Goal: Information Seeking & Learning: Learn about a topic

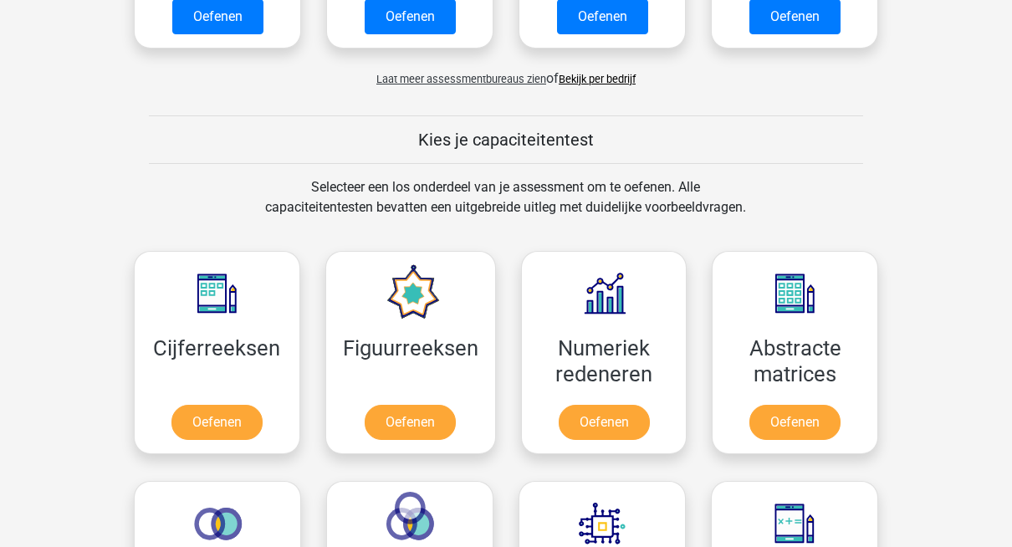
scroll to position [542, 0]
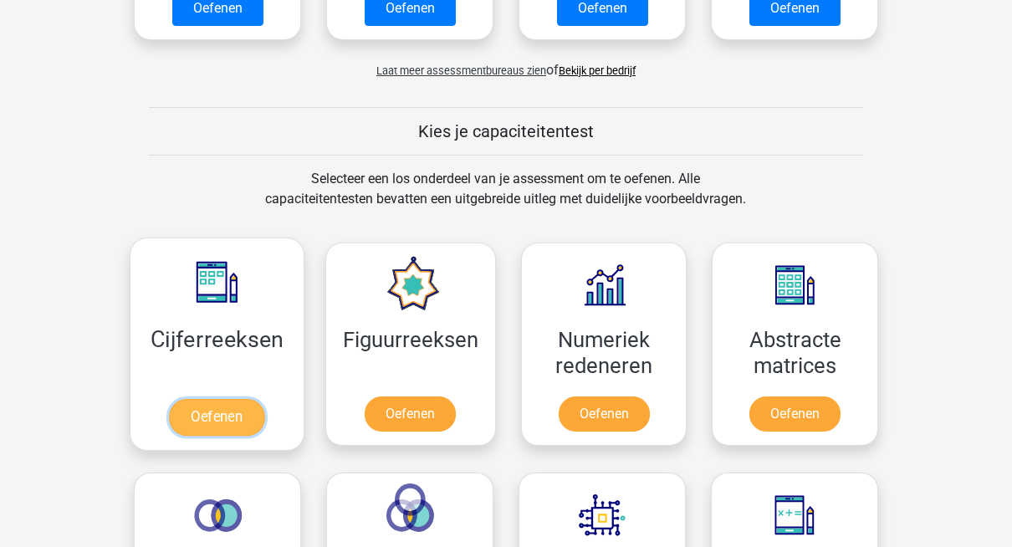
click at [217, 400] on link "Oefenen" at bounding box center [216, 417] width 95 height 37
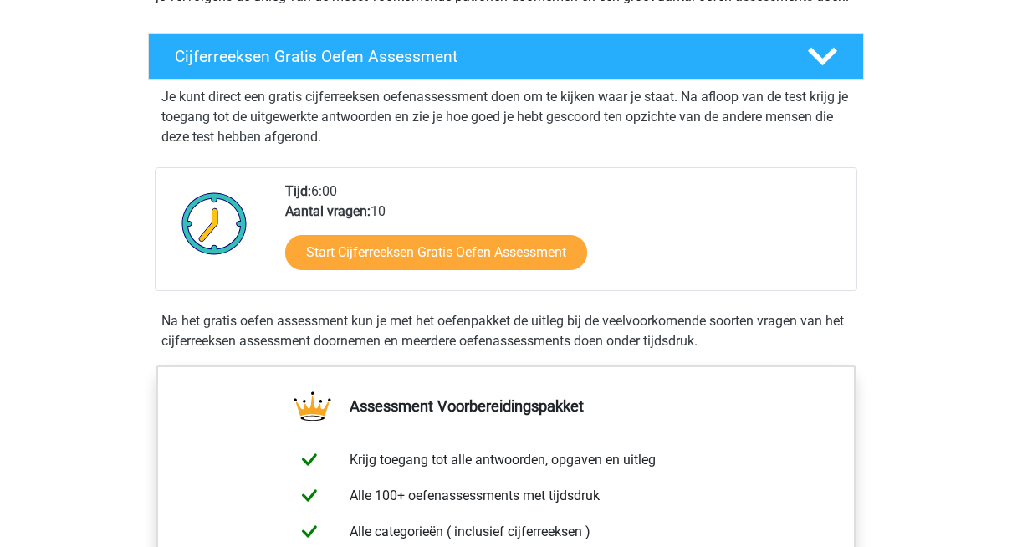
scroll to position [265, 0]
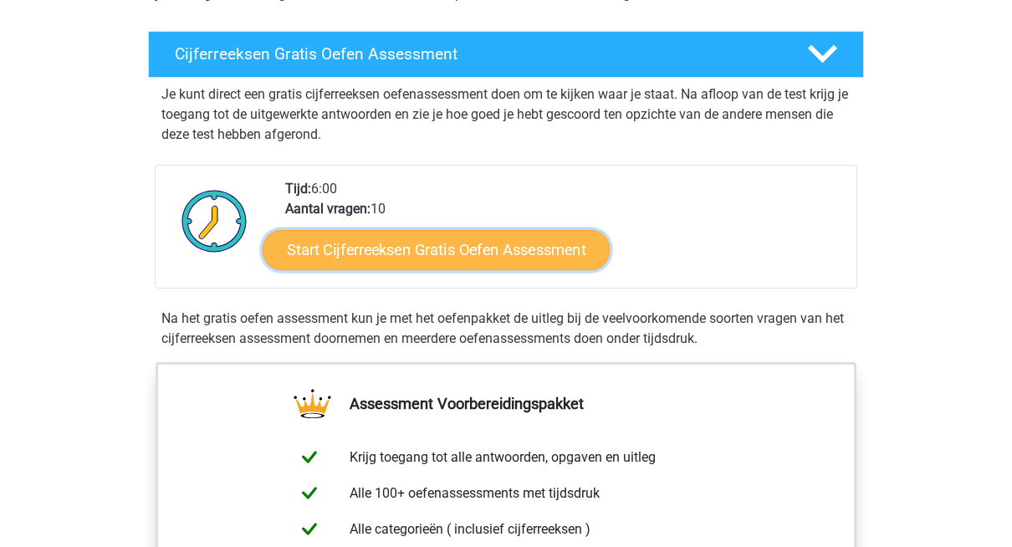
click at [424, 263] on link "Start Cijferreeksen Gratis Oefen Assessment" at bounding box center [436, 249] width 347 height 40
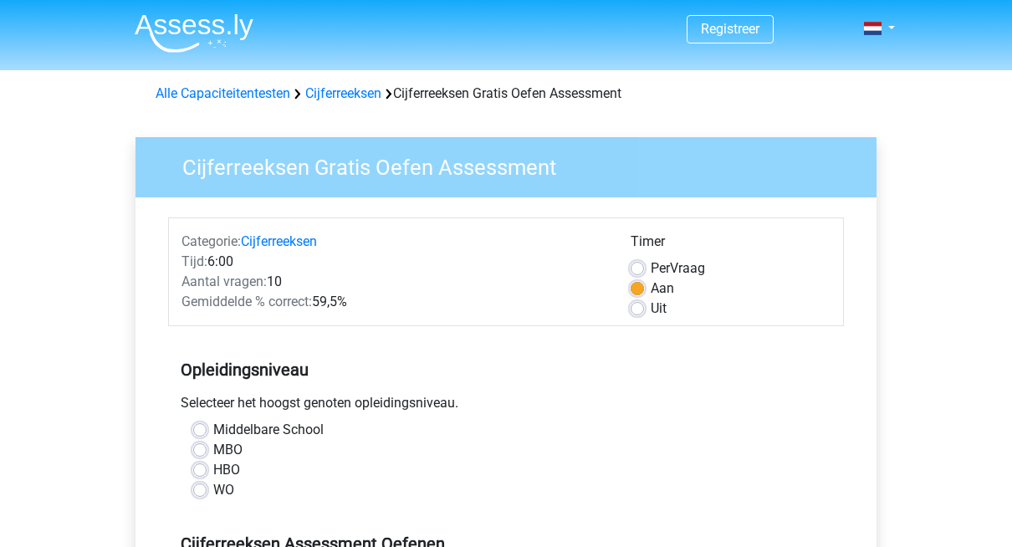
click at [650, 308] on label "Uit" at bounding box center [658, 308] width 16 height 20
click at [643, 308] on input "Uit" at bounding box center [636, 306] width 13 height 17
radio input "true"
click at [213, 431] on label "Middelbare School" at bounding box center [268, 430] width 110 height 20
click at [195, 431] on input "Middelbare School" at bounding box center [199, 428] width 13 height 17
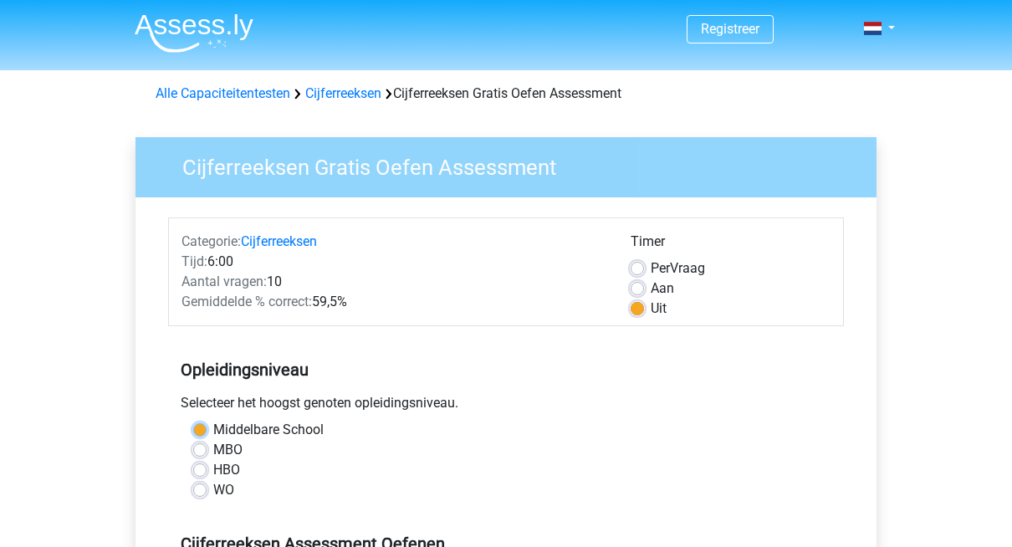
radio input "true"
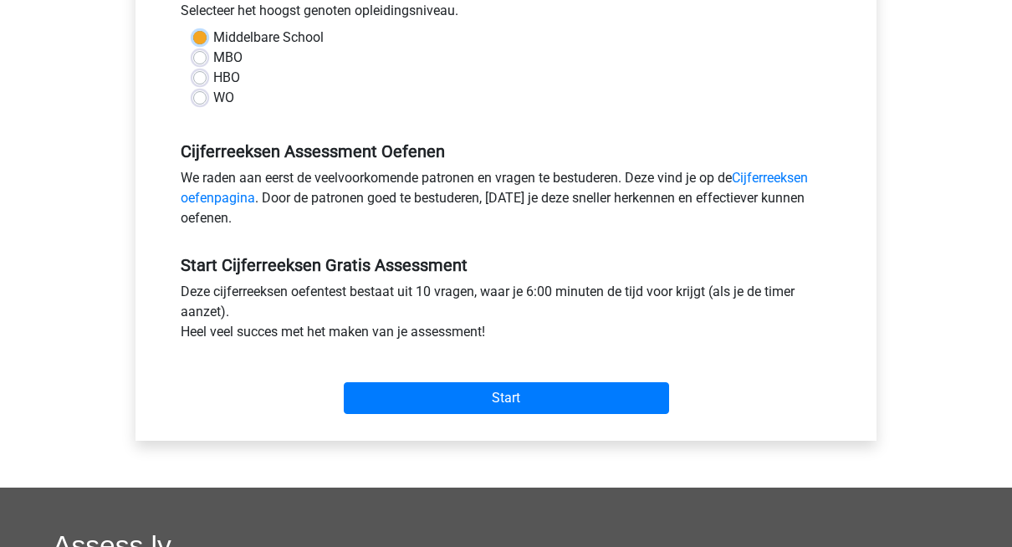
scroll to position [405, 0]
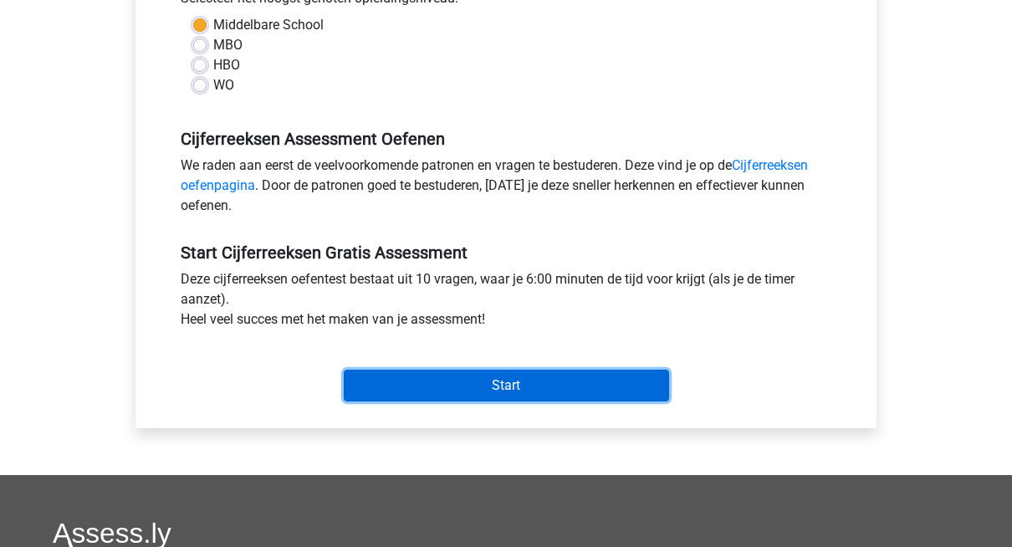
click at [578, 381] on input "Start" at bounding box center [506, 386] width 325 height 32
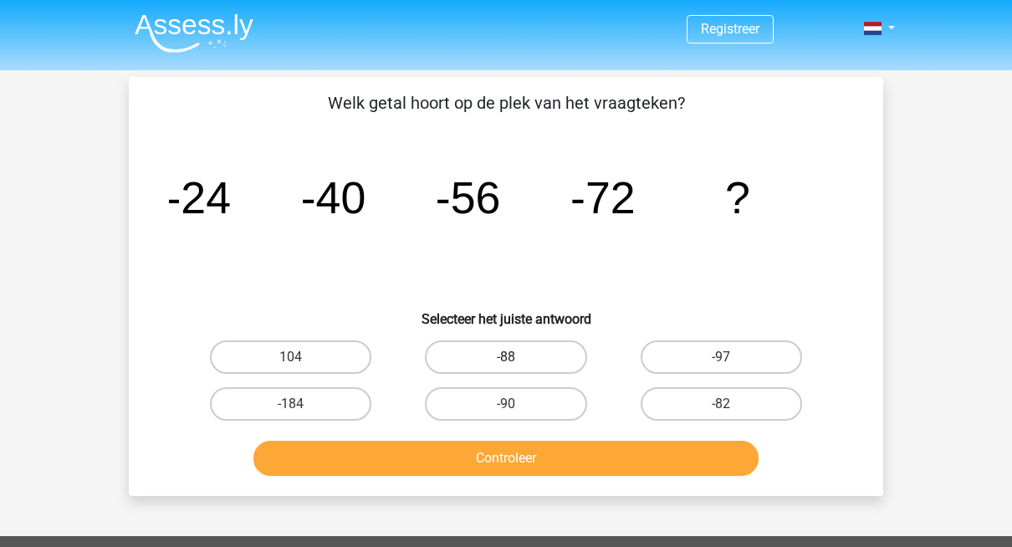
click at [520, 343] on label "-88" at bounding box center [505, 356] width 161 height 33
click at [517, 357] on input "-88" at bounding box center [511, 362] width 11 height 11
radio input "true"
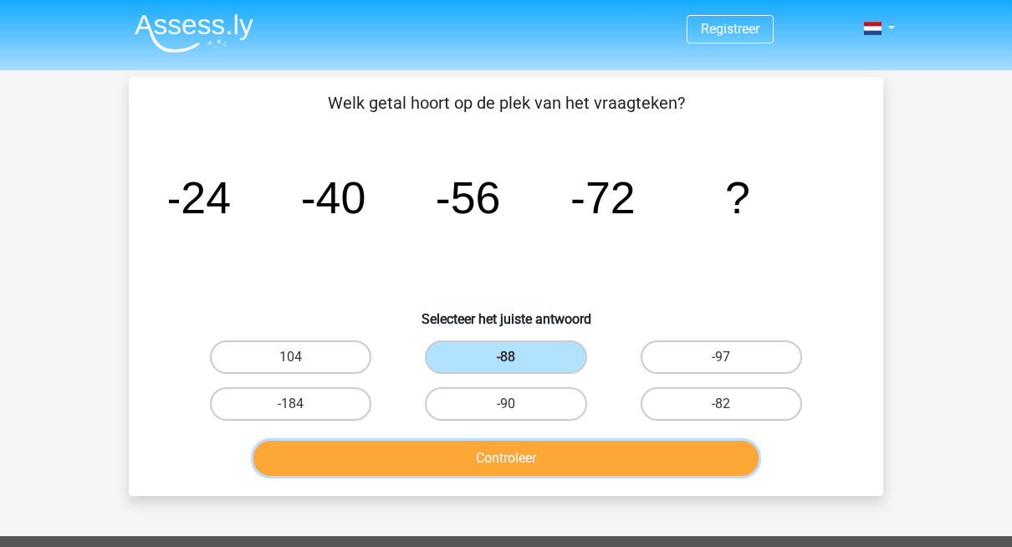
click at [512, 454] on button "Controleer" at bounding box center [506, 458] width 506 height 35
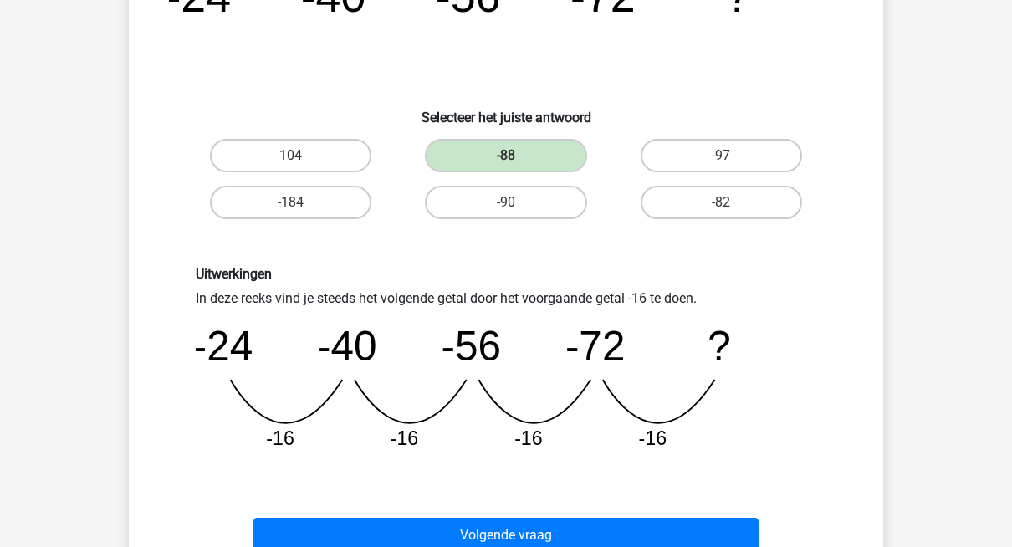
scroll to position [211, 0]
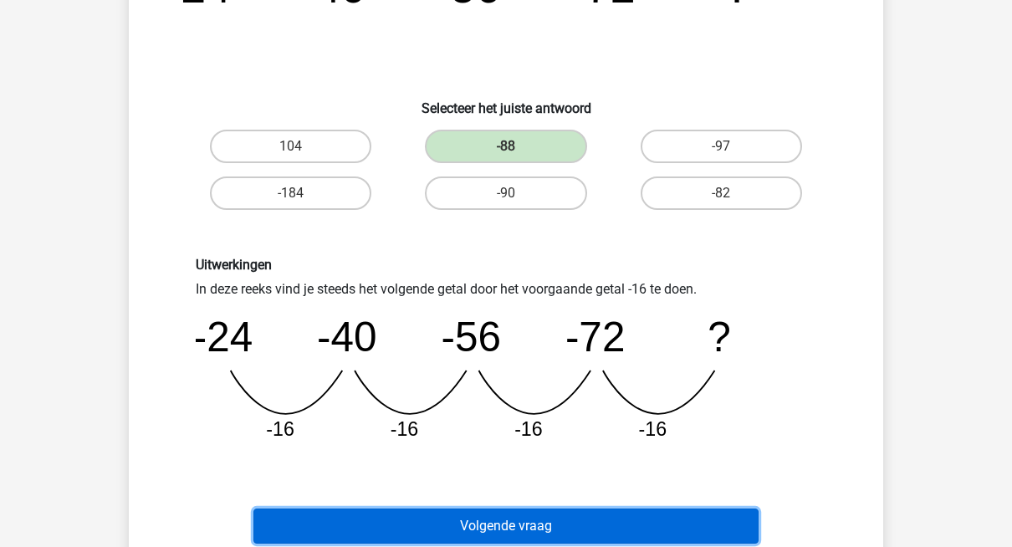
click at [621, 512] on button "Volgende vraag" at bounding box center [506, 525] width 506 height 35
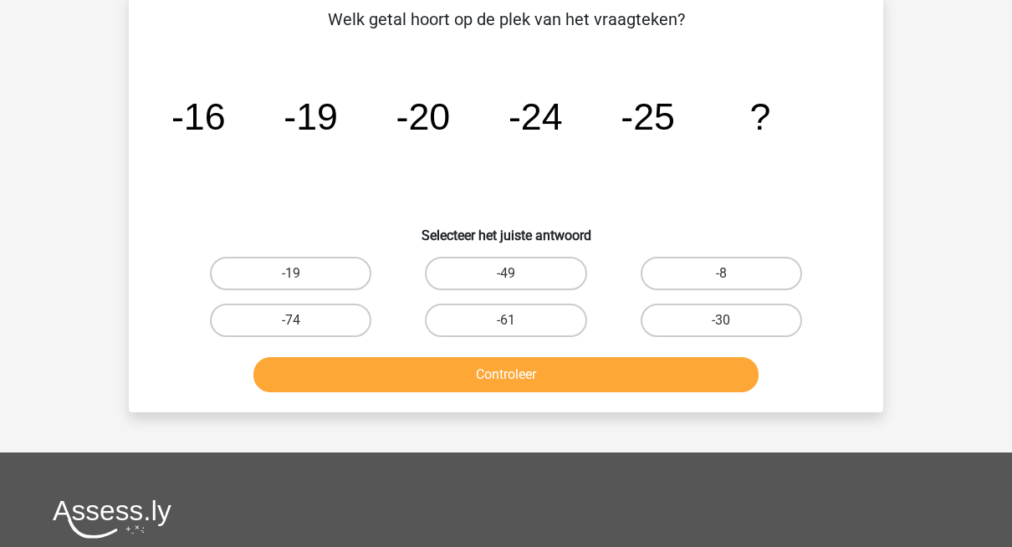
scroll to position [77, 0]
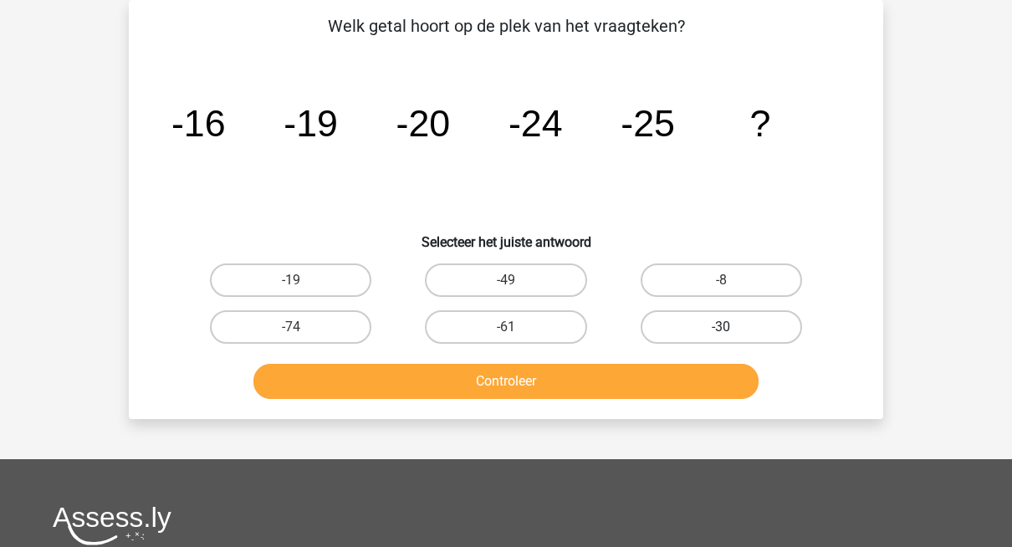
click at [737, 325] on label "-30" at bounding box center [720, 326] width 161 height 33
click at [731, 327] on input "-30" at bounding box center [726, 332] width 11 height 11
radio input "true"
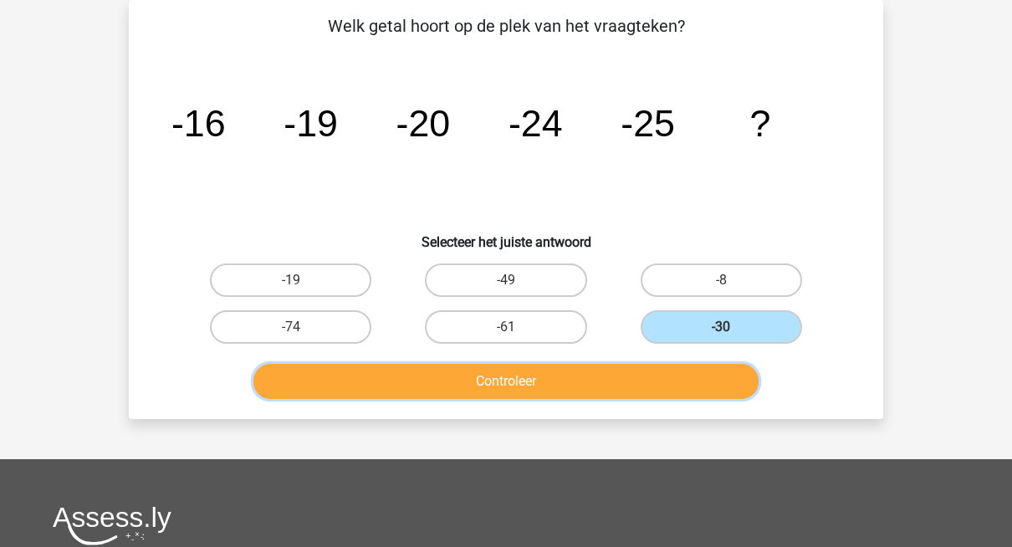
click at [625, 374] on button "Controleer" at bounding box center [506, 381] width 506 height 35
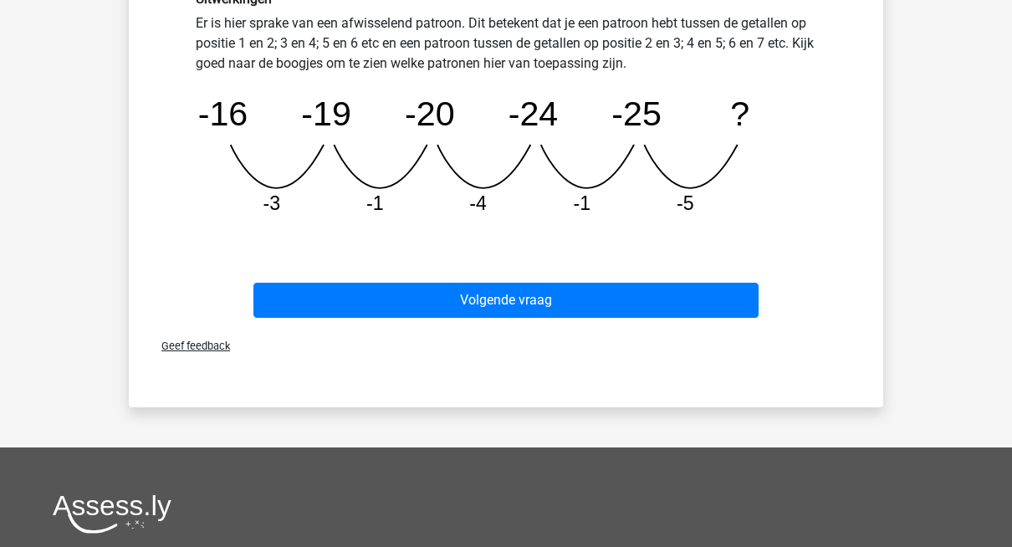
scroll to position [480, 0]
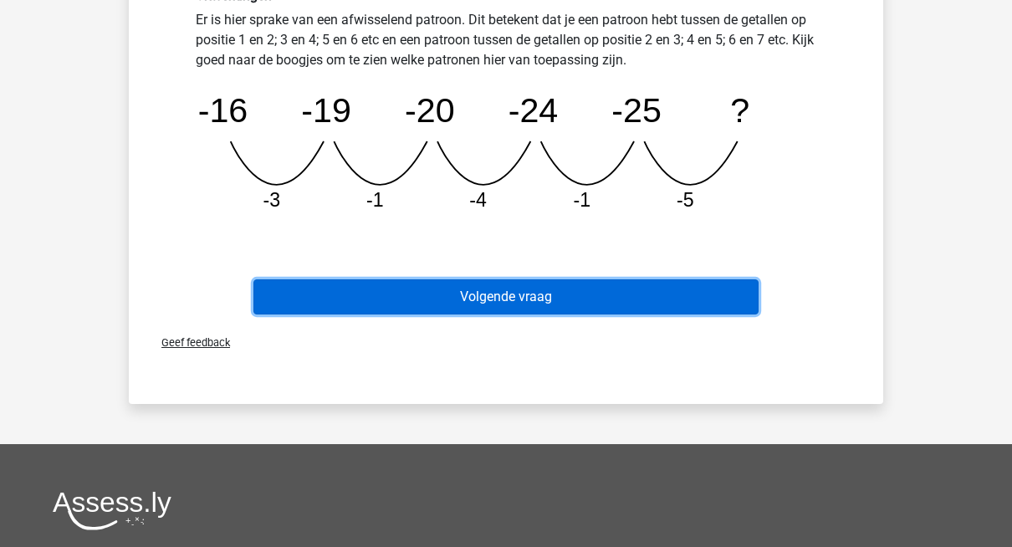
click at [619, 285] on button "Volgende vraag" at bounding box center [506, 296] width 506 height 35
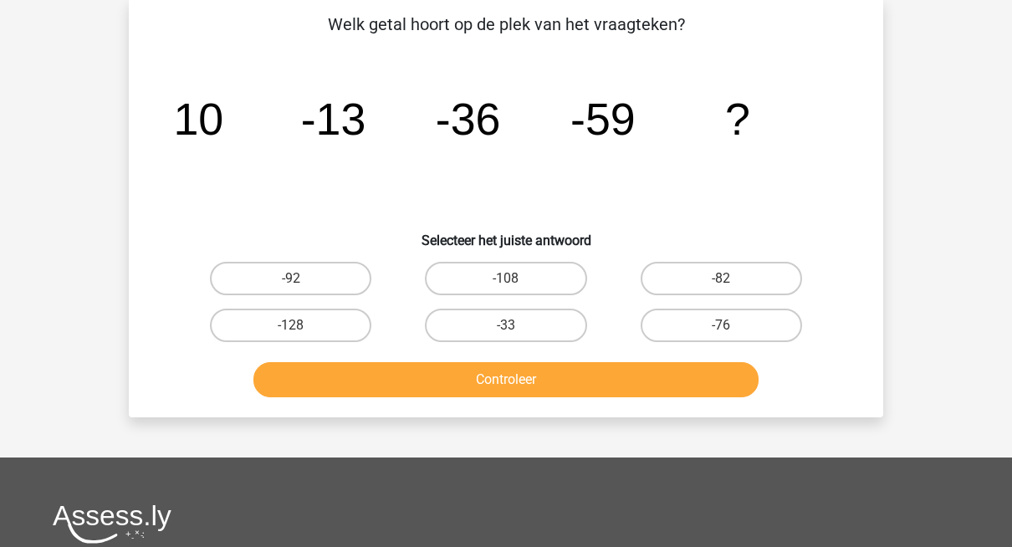
scroll to position [77, 0]
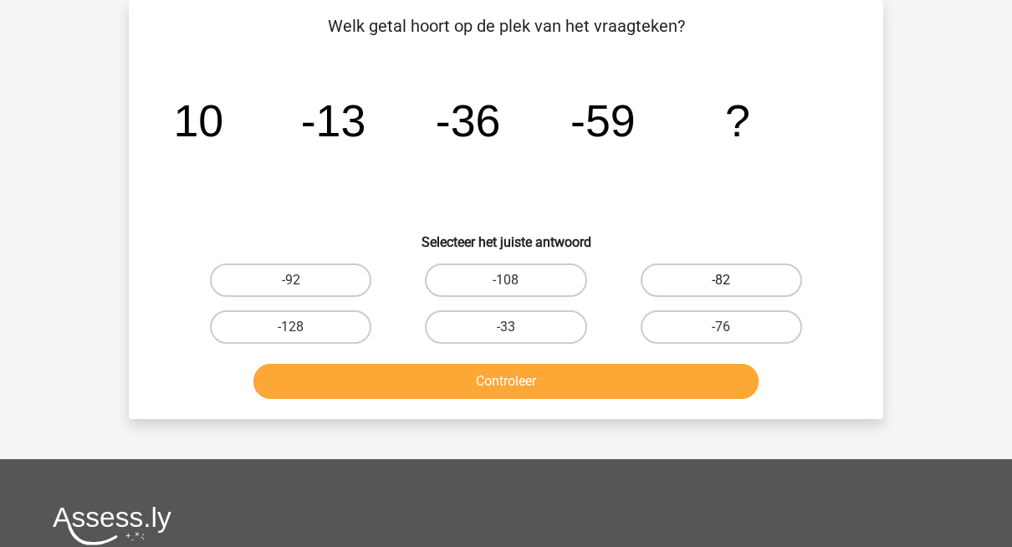
click at [710, 278] on label "-82" at bounding box center [720, 279] width 161 height 33
click at [721, 280] on input "-82" at bounding box center [726, 285] width 11 height 11
radio input "true"
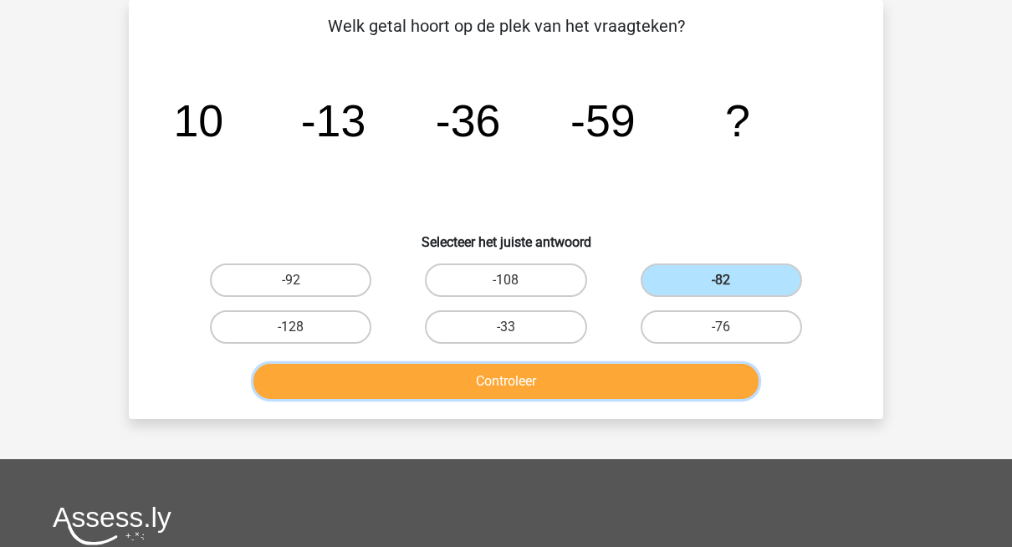
click at [597, 375] on button "Controleer" at bounding box center [506, 381] width 506 height 35
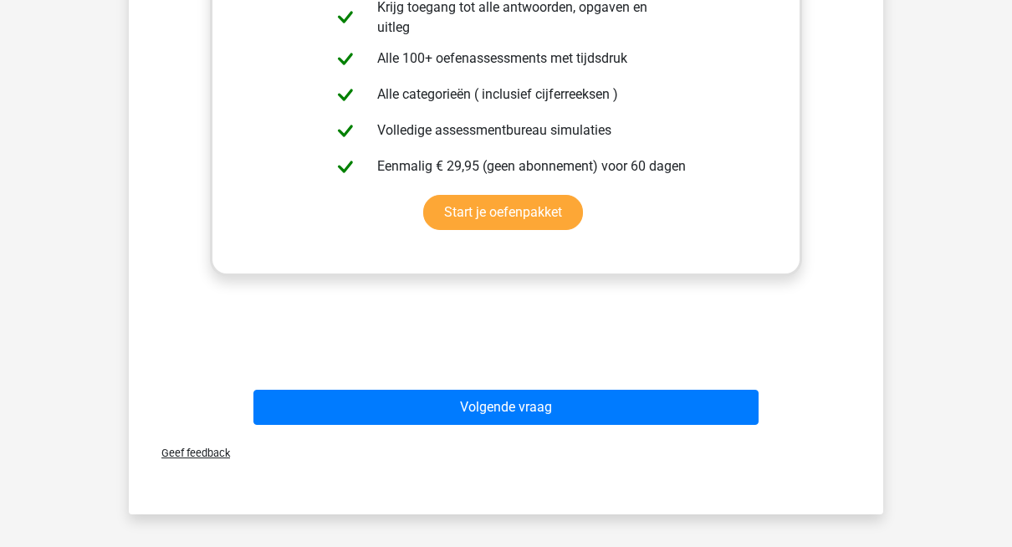
scroll to position [597, 0]
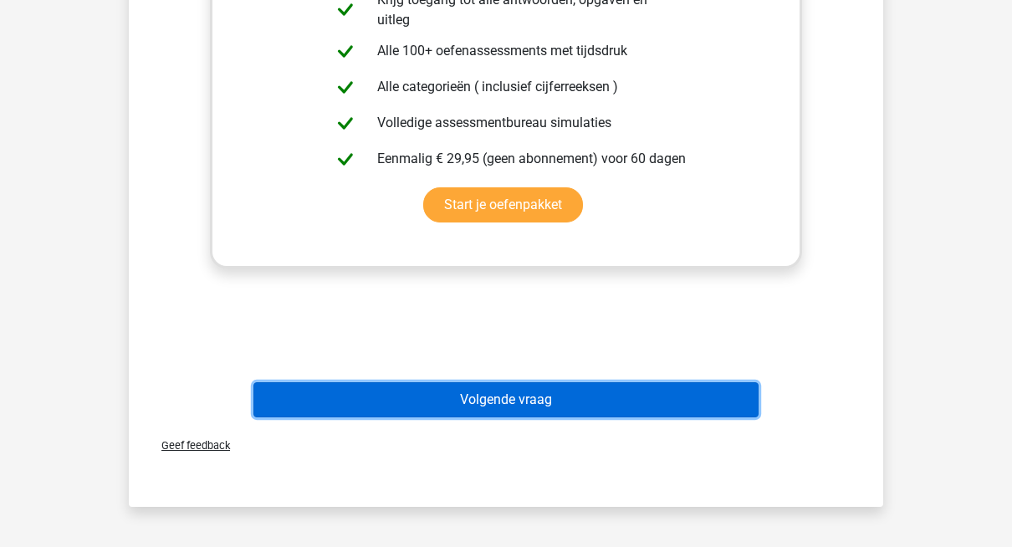
click at [502, 396] on button "Volgende vraag" at bounding box center [506, 399] width 506 height 35
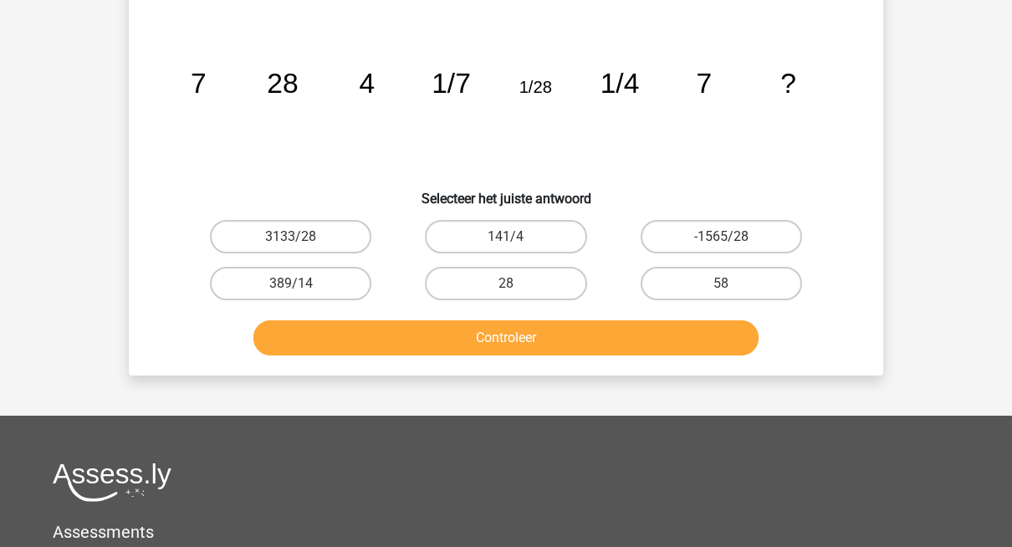
scroll to position [77, 0]
